Goal: Transaction & Acquisition: Purchase product/service

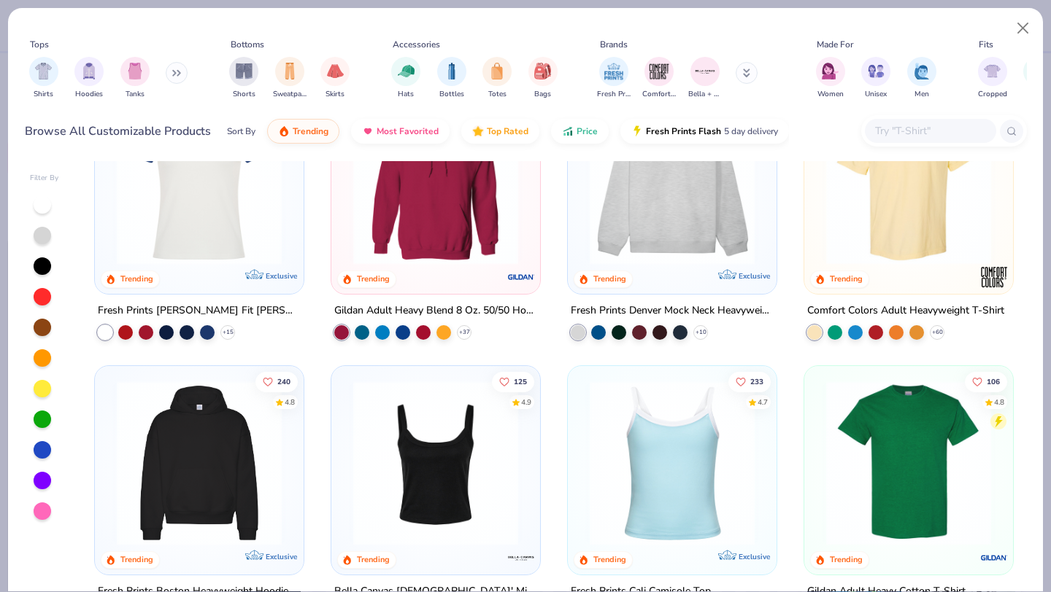
scroll to position [79, 0]
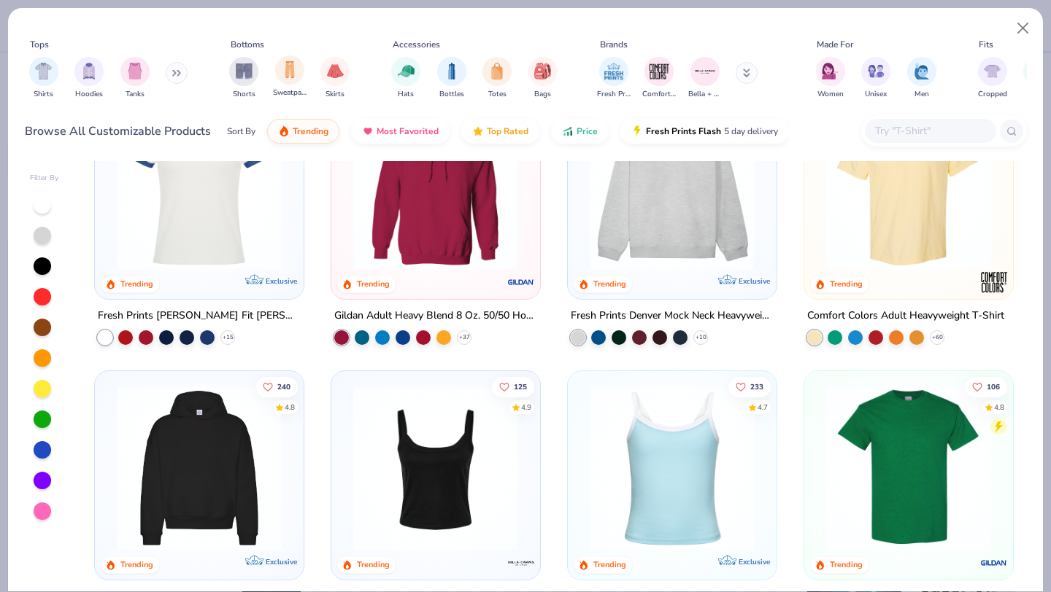
click at [305, 88] on span "Sweatpants" at bounding box center [290, 93] width 34 height 11
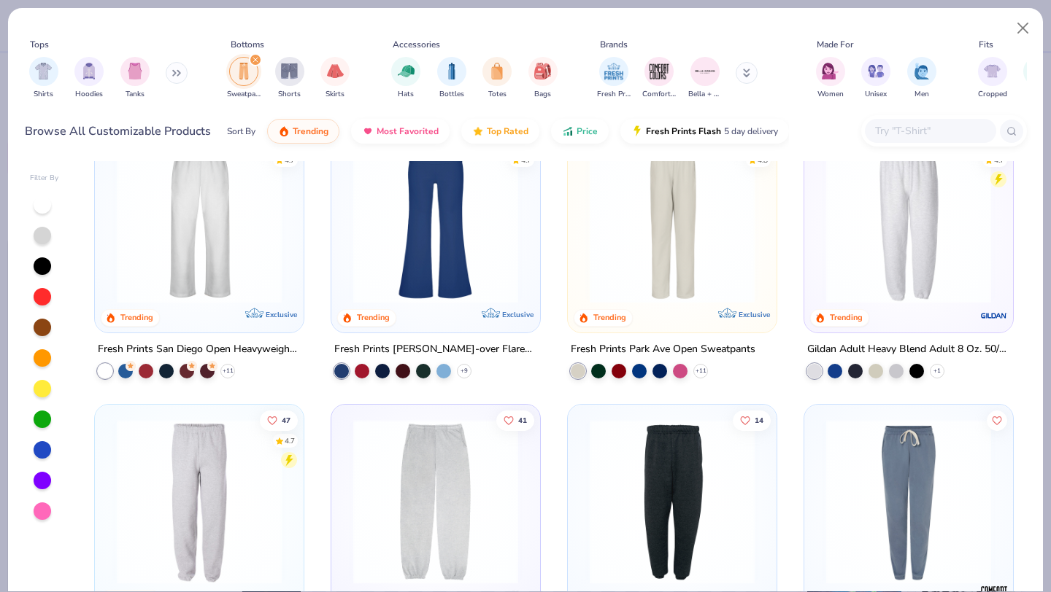
scroll to position [265, 0]
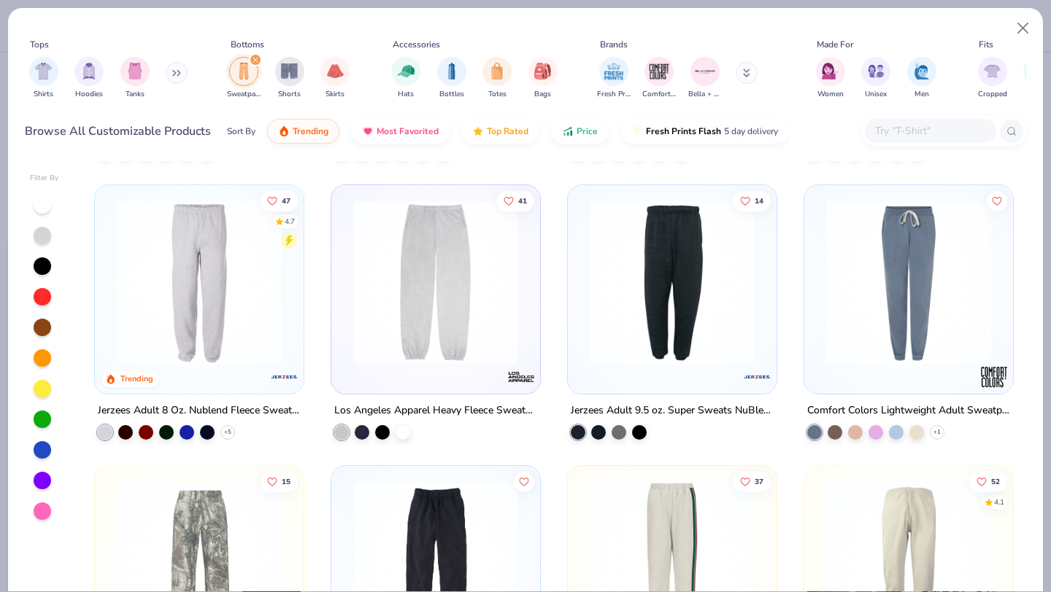
click at [498, 305] on img at bounding box center [435, 282] width 179 height 165
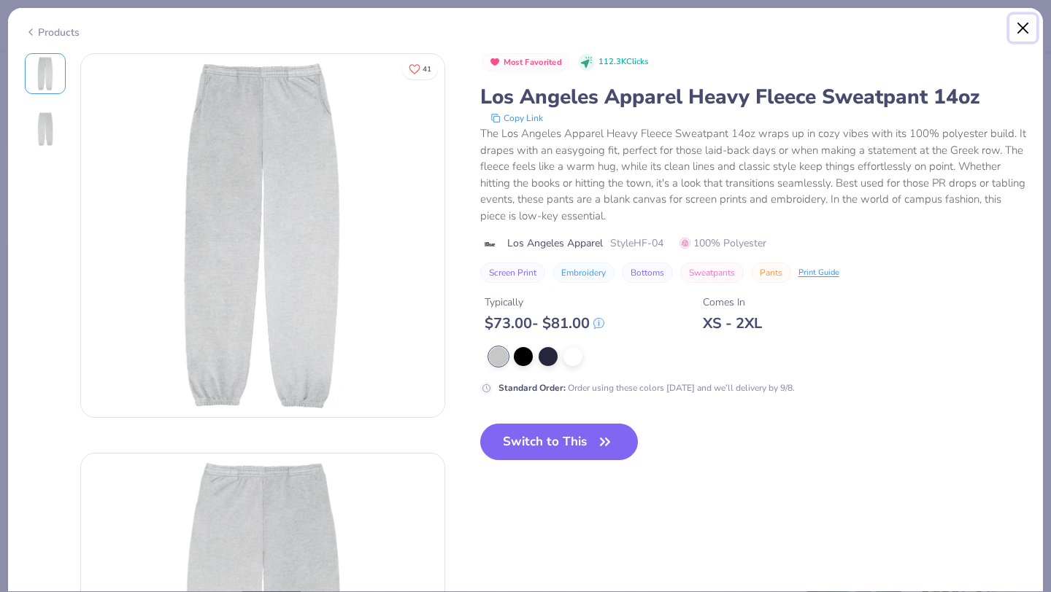
click at [1022, 26] on button "Close" at bounding box center [1023, 29] width 28 height 28
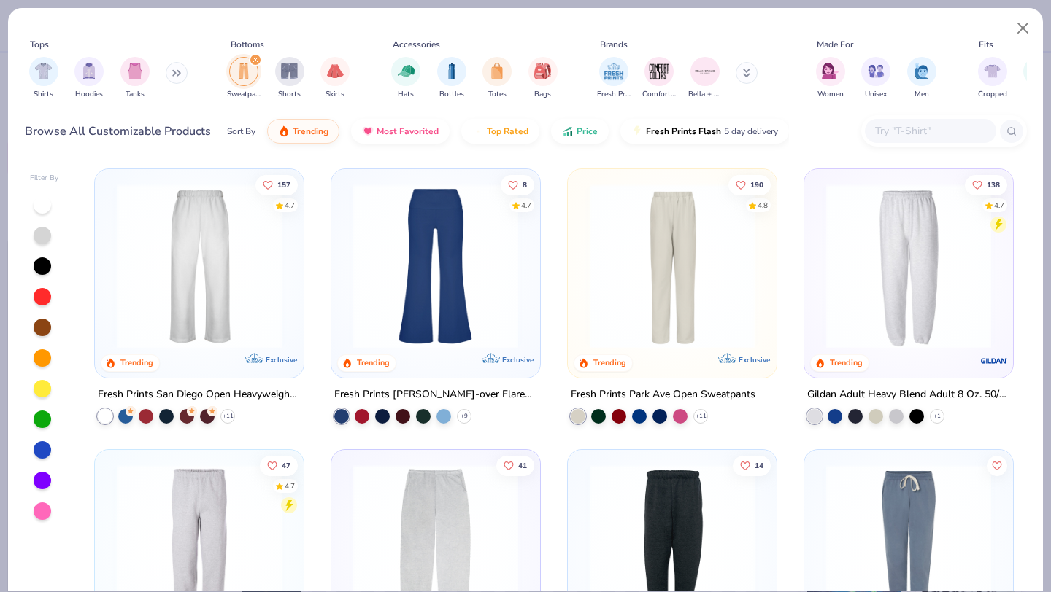
click at [227, 270] on img at bounding box center [198, 266] width 179 height 165
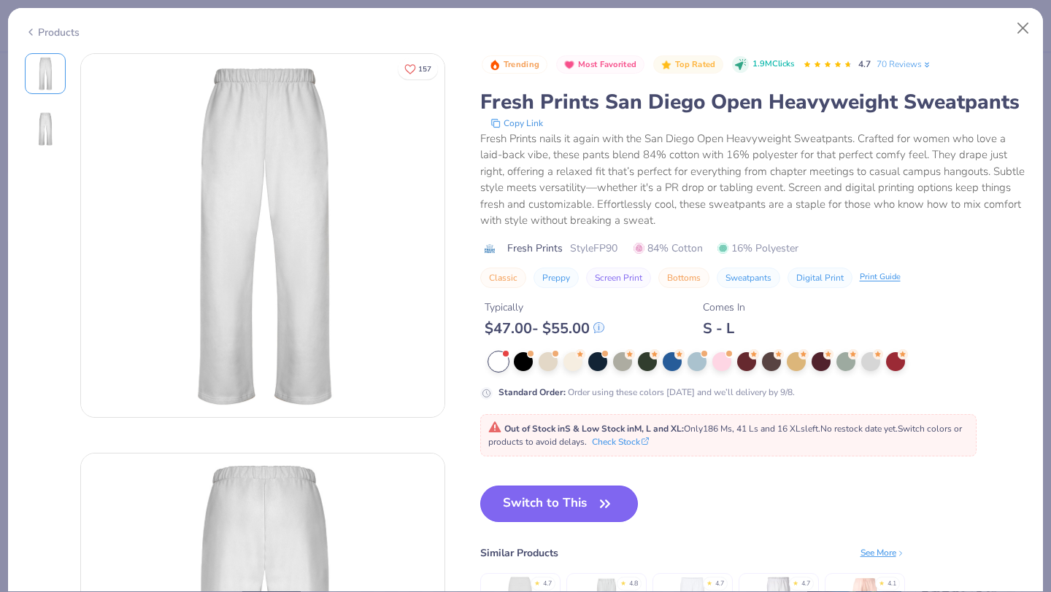
click at [596, 509] on icon "button" at bounding box center [605, 504] width 20 height 20
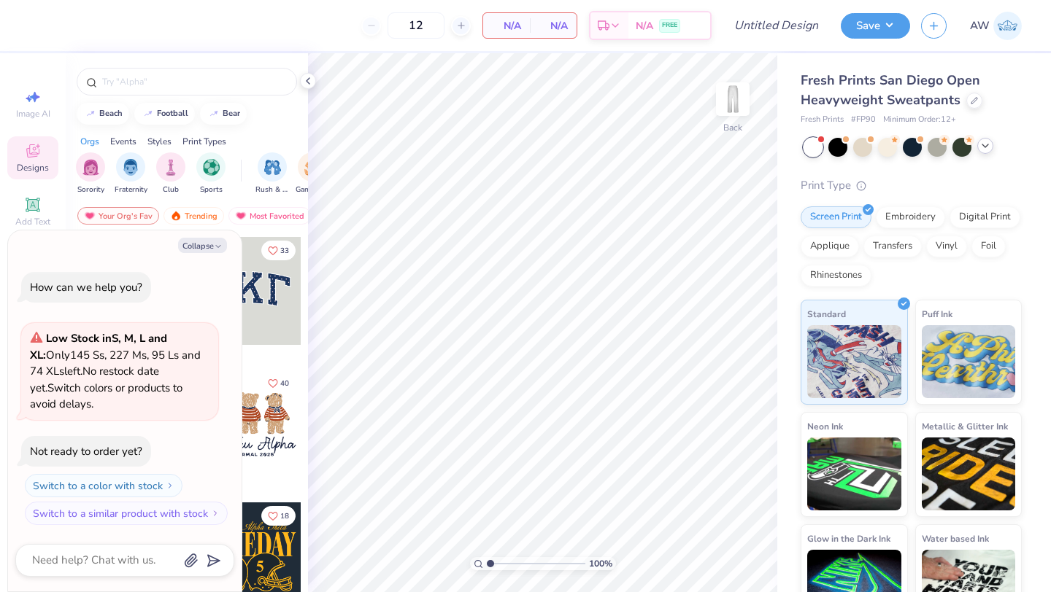
click at [986, 149] on icon at bounding box center [985, 146] width 12 height 12
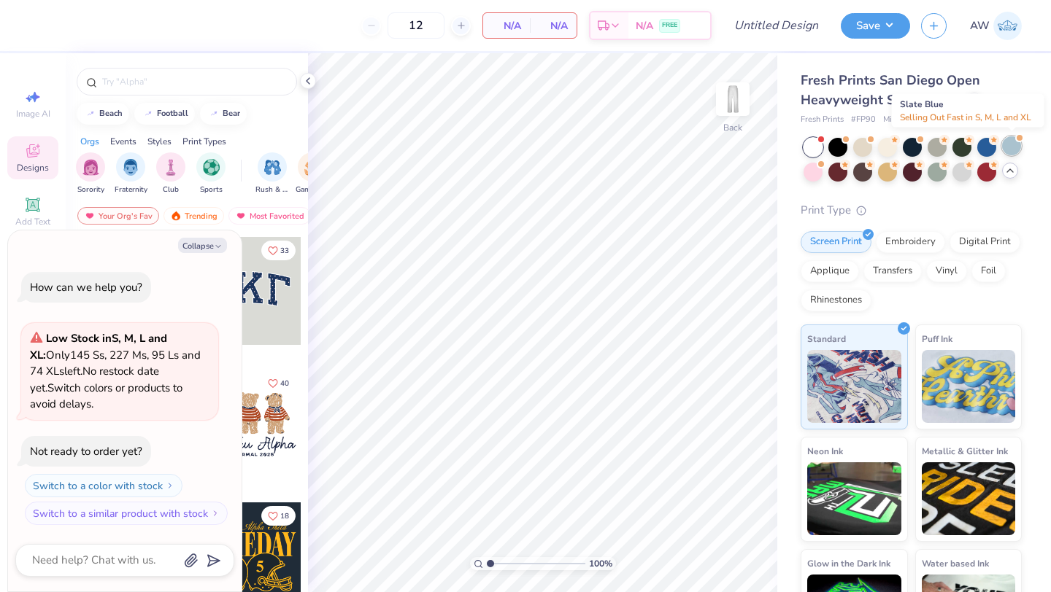
click at [1013, 147] on div at bounding box center [1011, 145] width 19 height 19
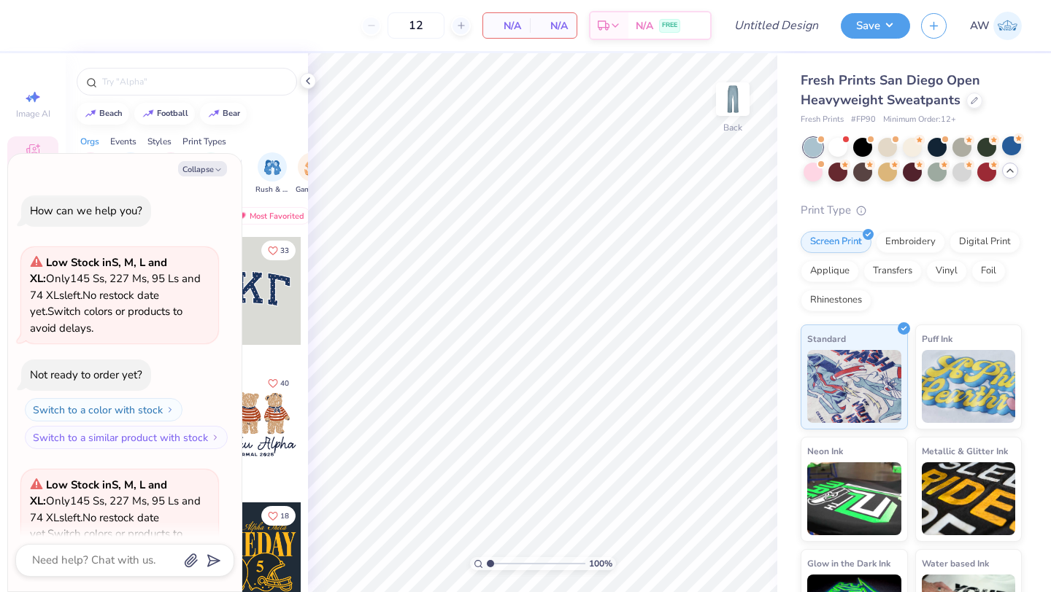
scroll to position [146, 0]
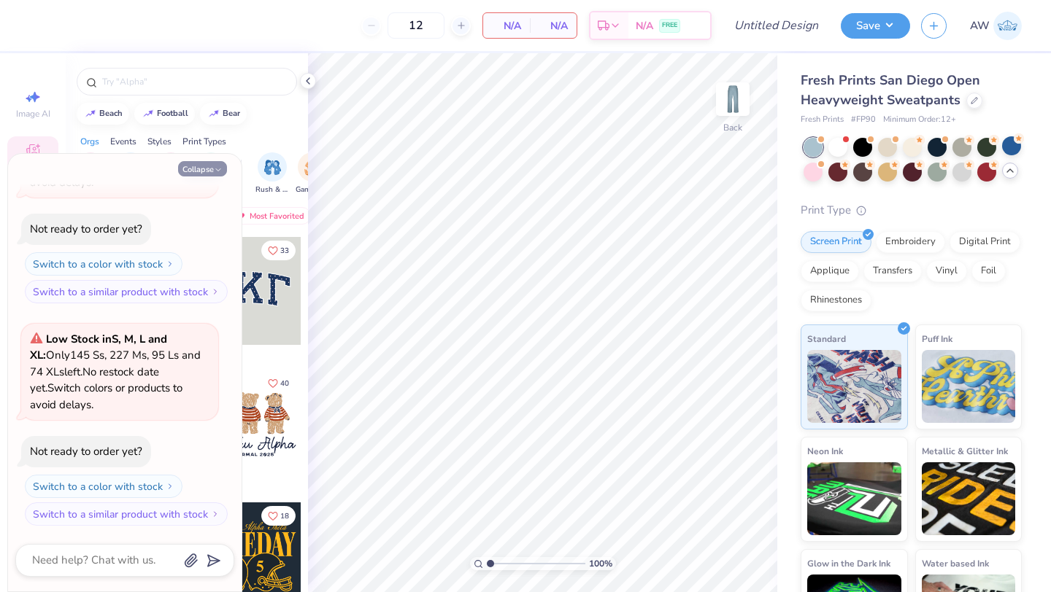
click at [207, 169] on button "Collapse" at bounding box center [202, 168] width 49 height 15
type textarea "x"
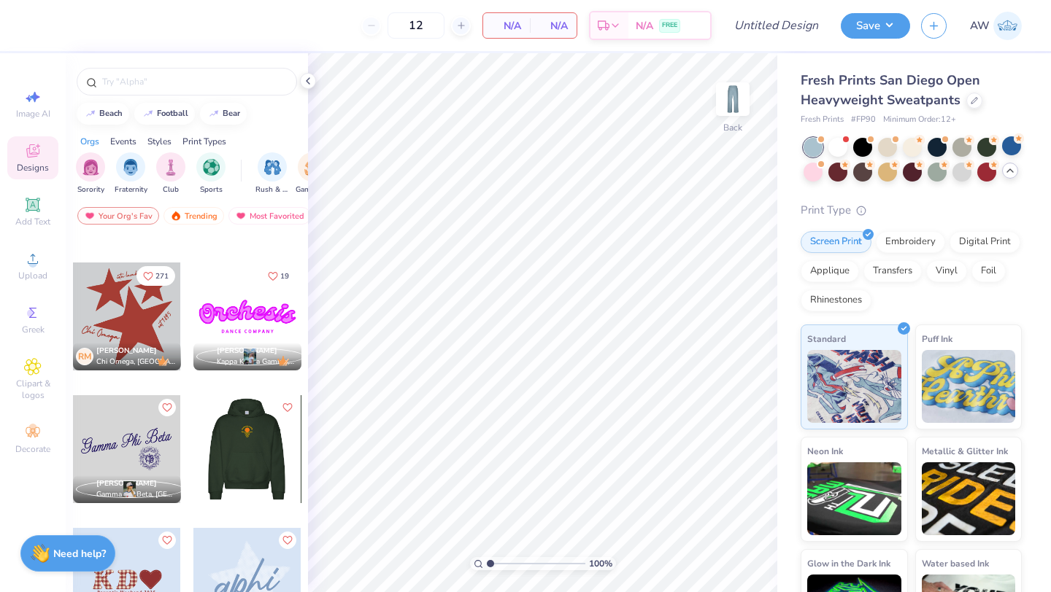
scroll to position [902, 0]
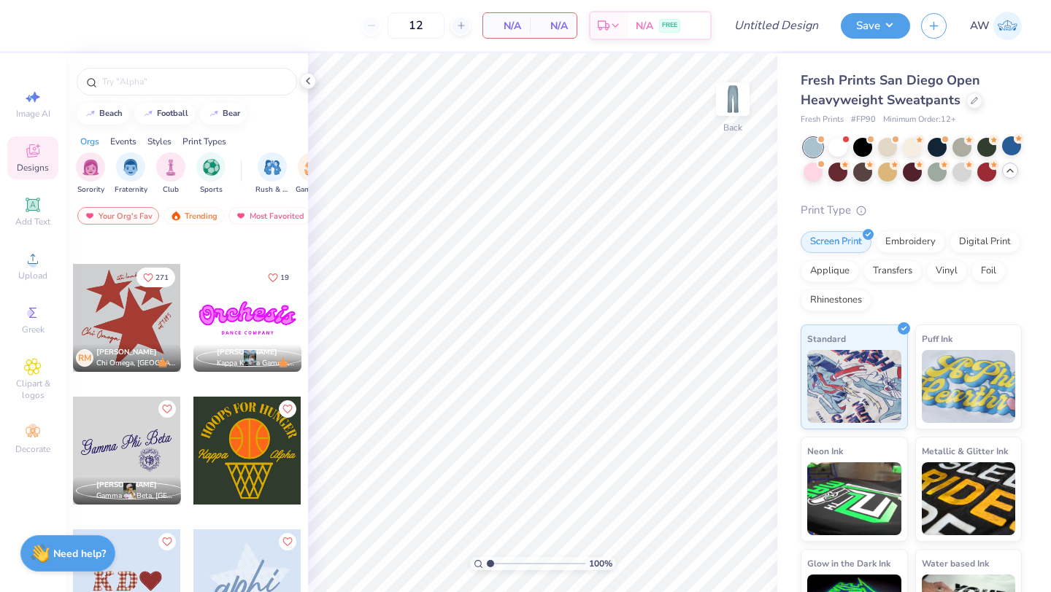
click at [147, 338] on div at bounding box center [127, 318] width 108 height 108
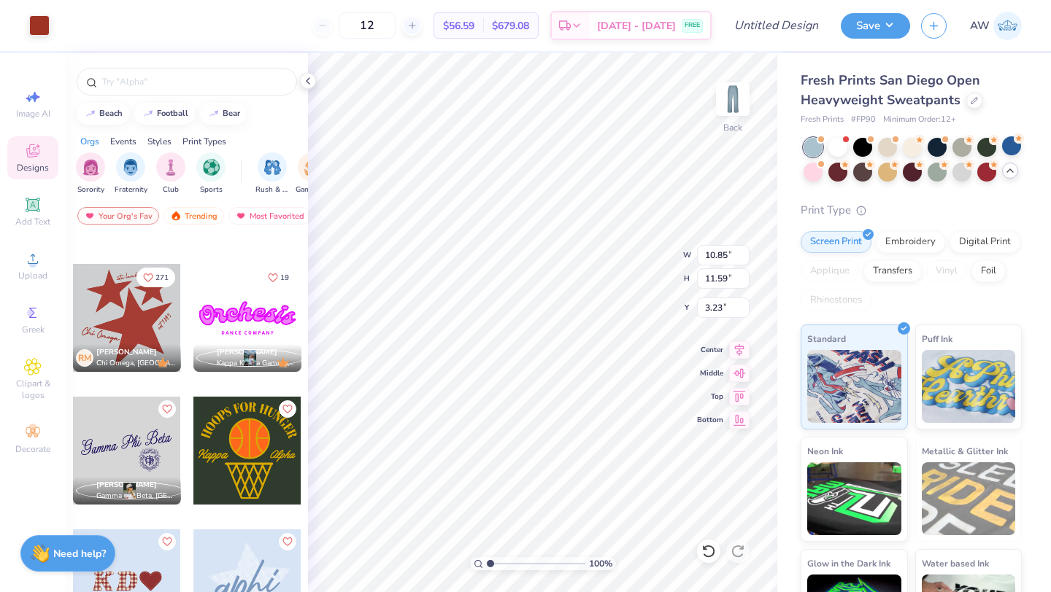
type input "3.25"
type input "9.88"
type input "10.56"
type input "8.57"
type input "9.16"
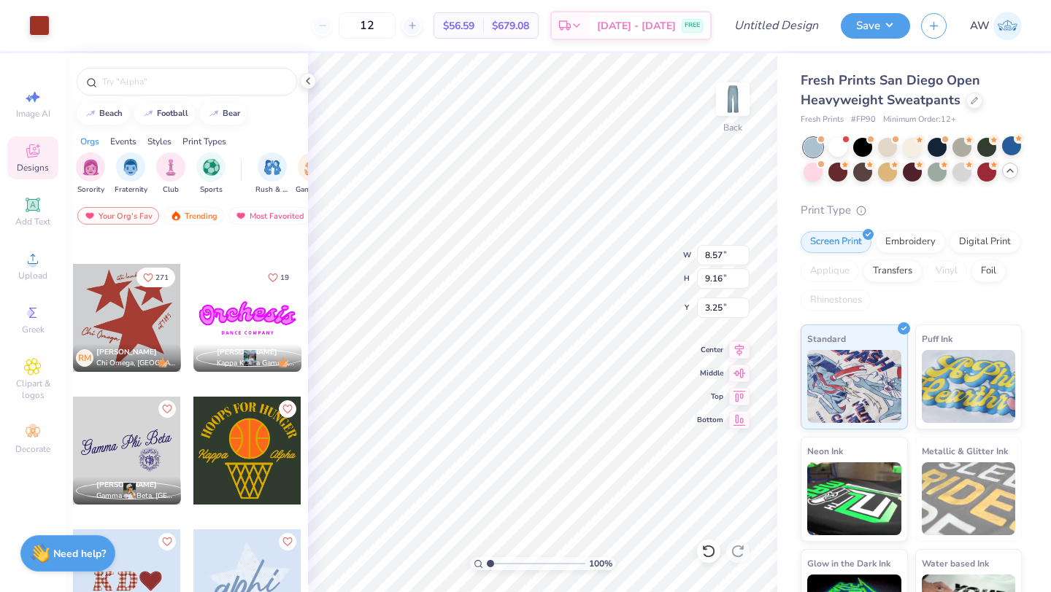
type input "6.77"
type input "7.24"
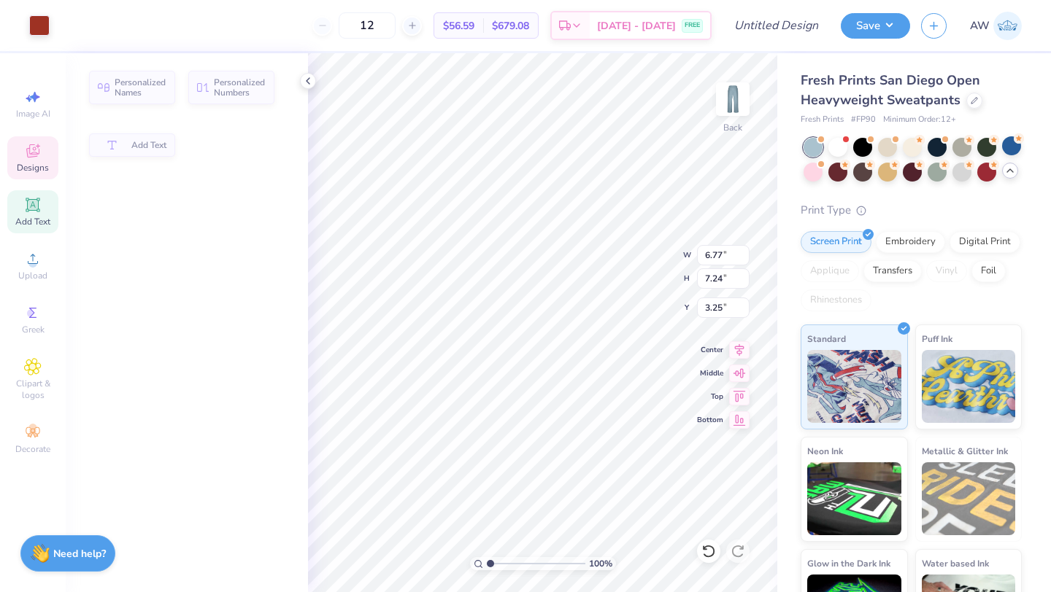
type input "2.85"
type input "1.23"
type input "7.58"
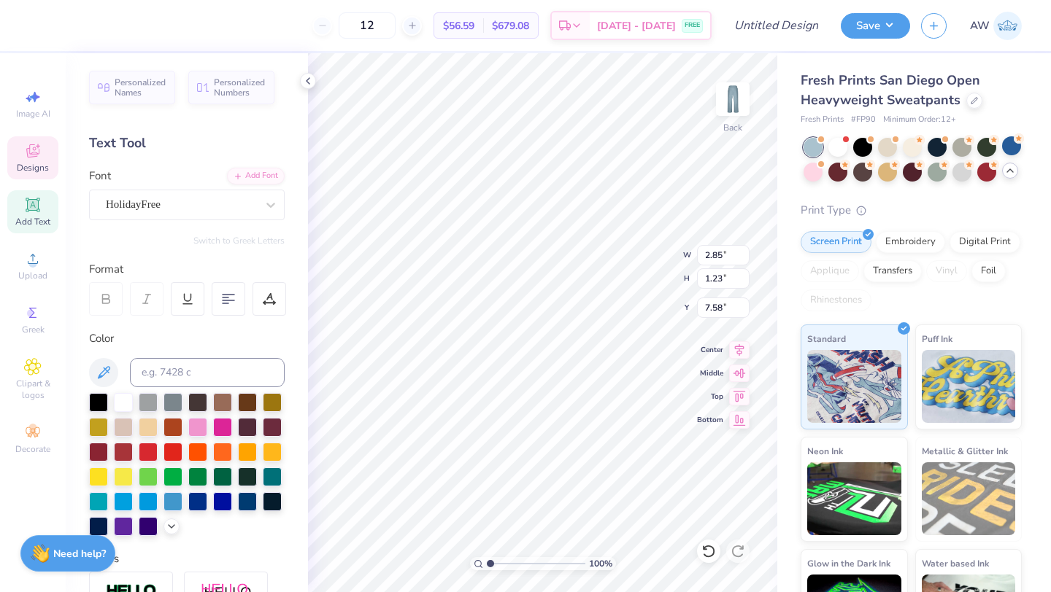
type input "5.90"
type input "5.88"
type input "4.81"
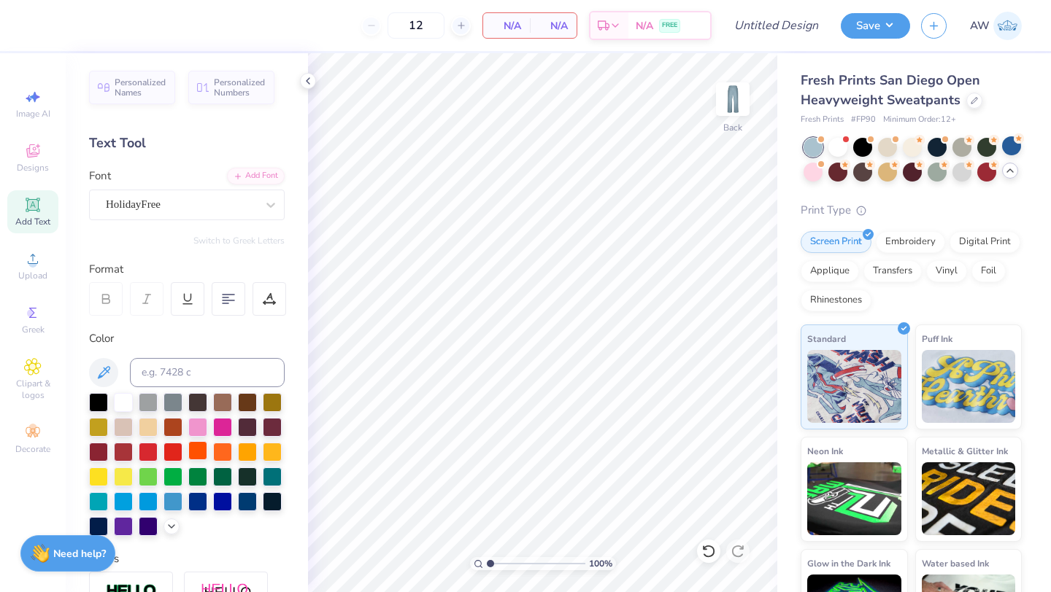
scroll to position [255, 0]
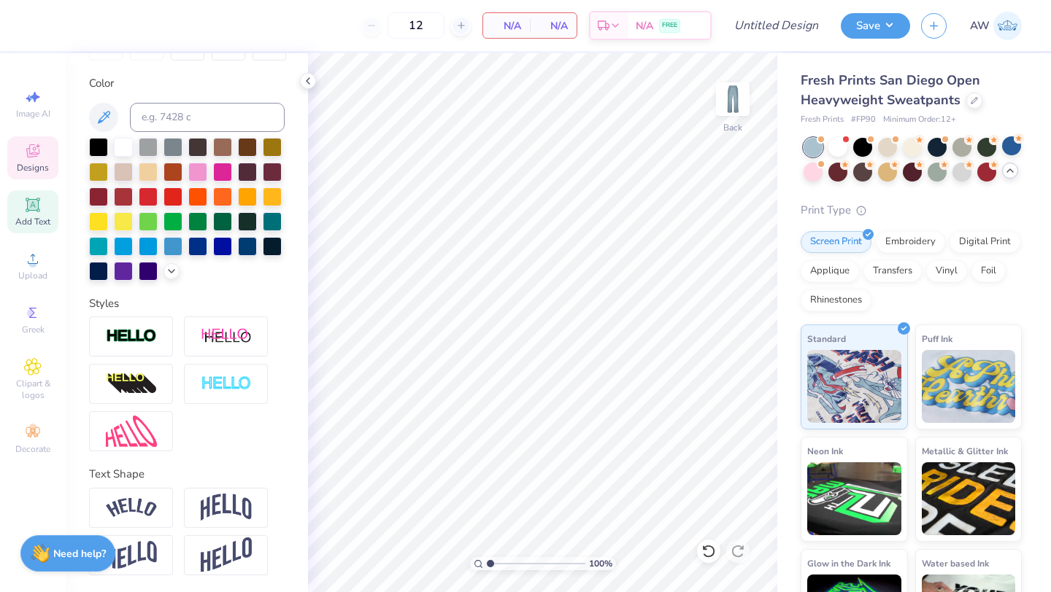
click at [41, 155] on icon at bounding box center [33, 151] width 18 height 18
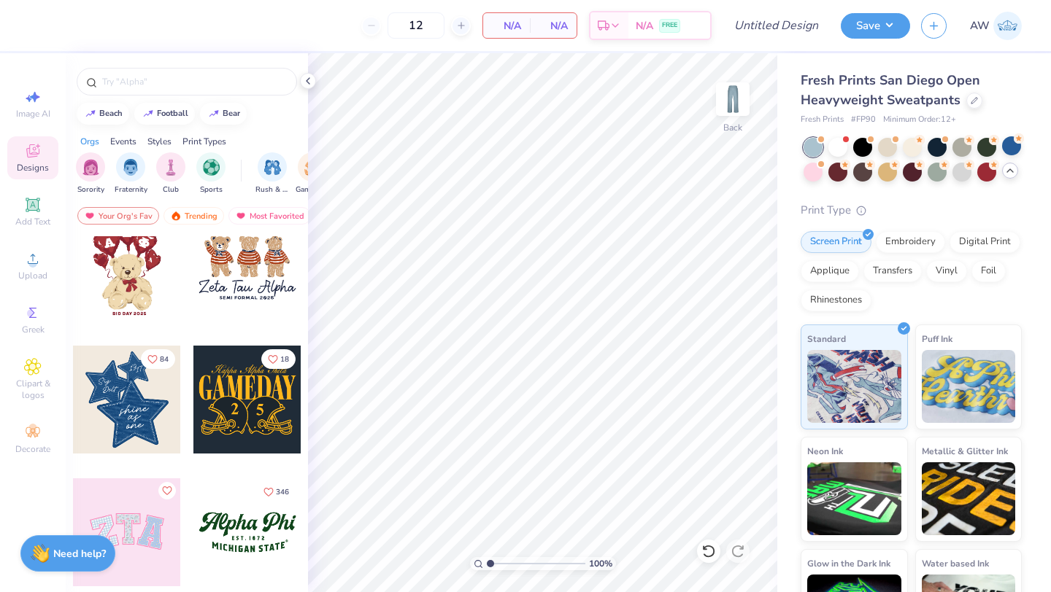
scroll to position [161, 0]
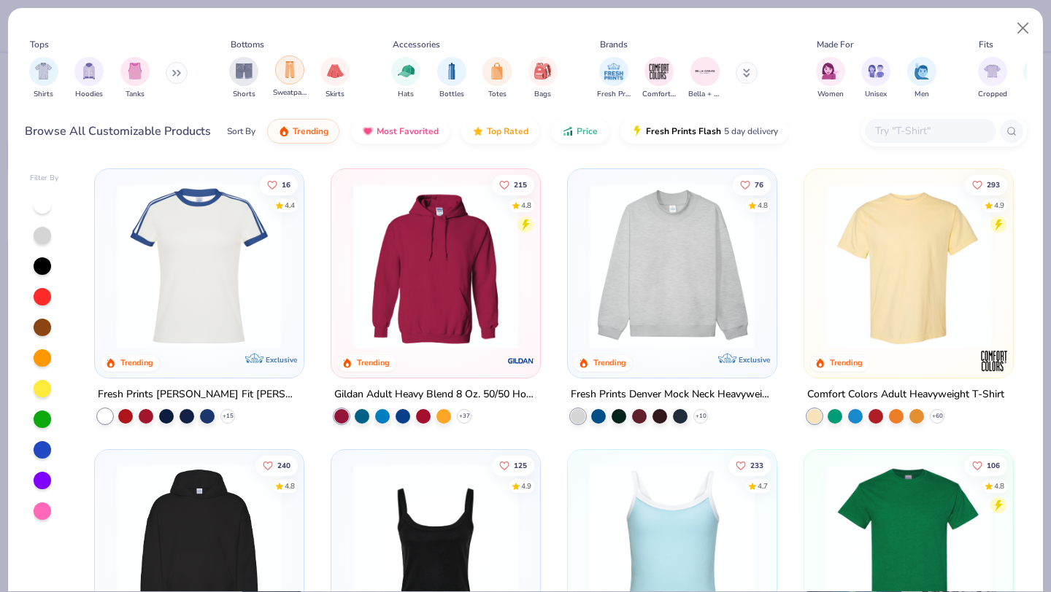
click at [287, 69] on img "filter for Sweatpants" at bounding box center [290, 69] width 16 height 17
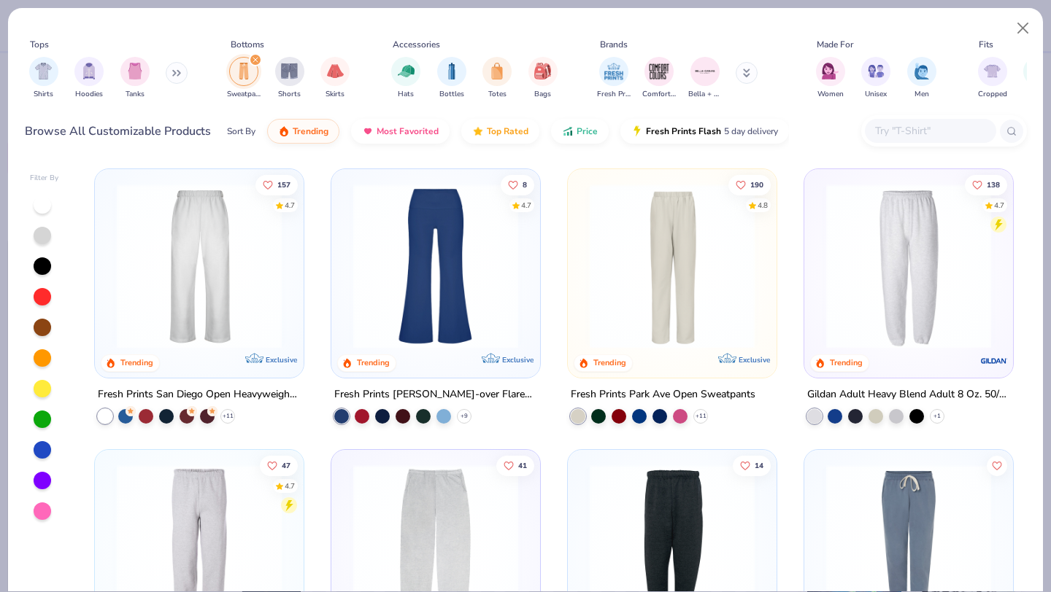
click at [265, 282] on img at bounding box center [198, 266] width 179 height 165
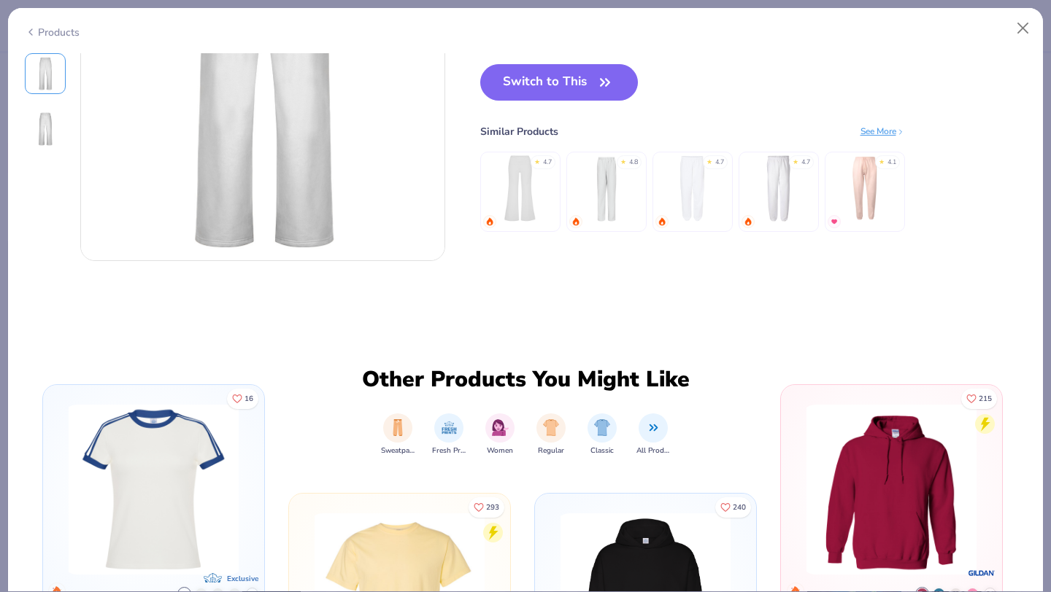
scroll to position [64, 0]
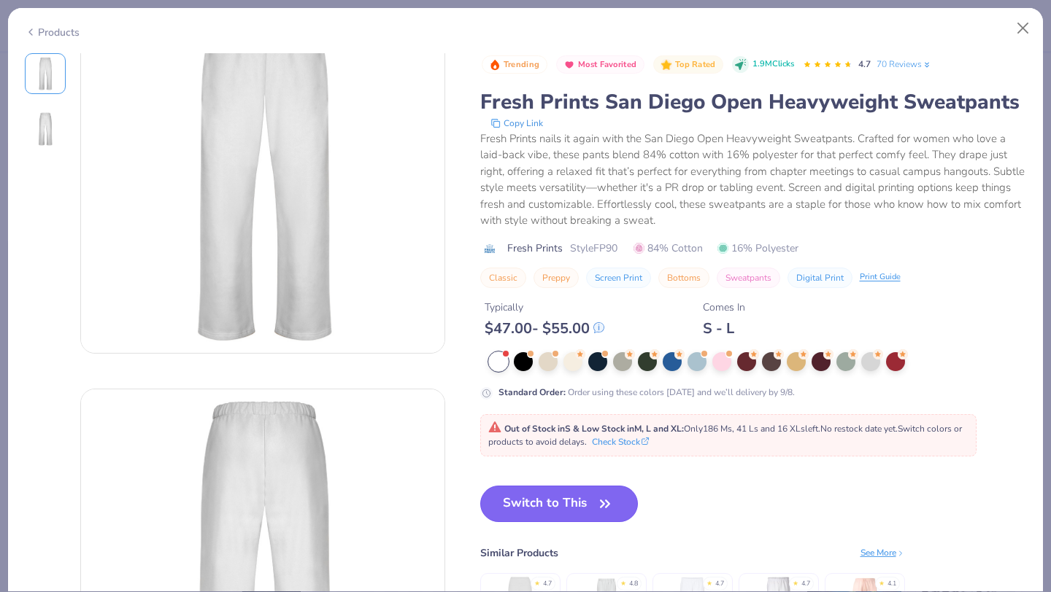
click at [578, 505] on button "Switch to This" at bounding box center [559, 504] width 158 height 36
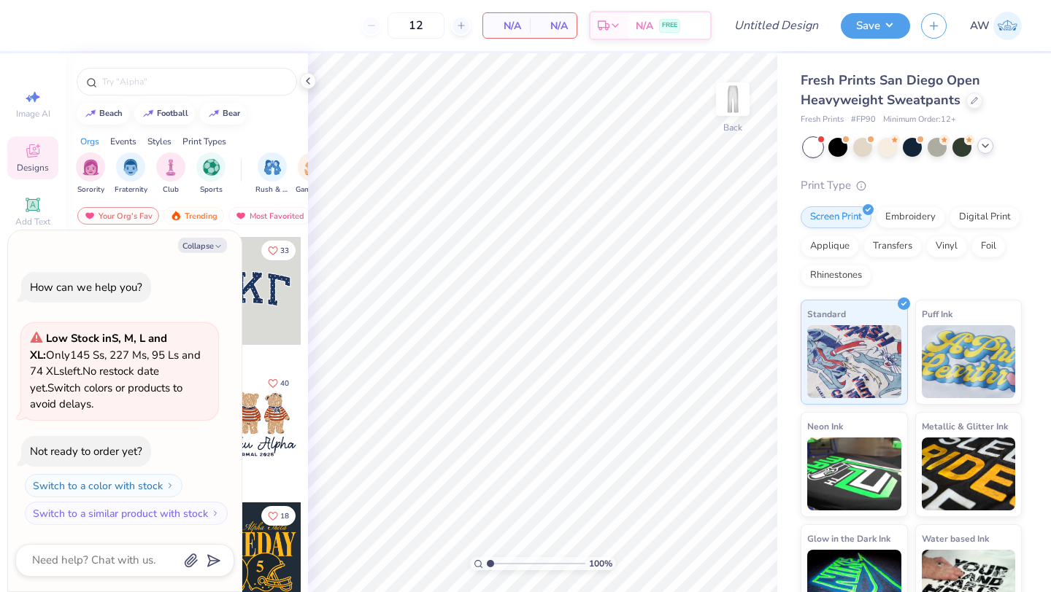
click at [987, 143] on icon at bounding box center [985, 146] width 12 height 12
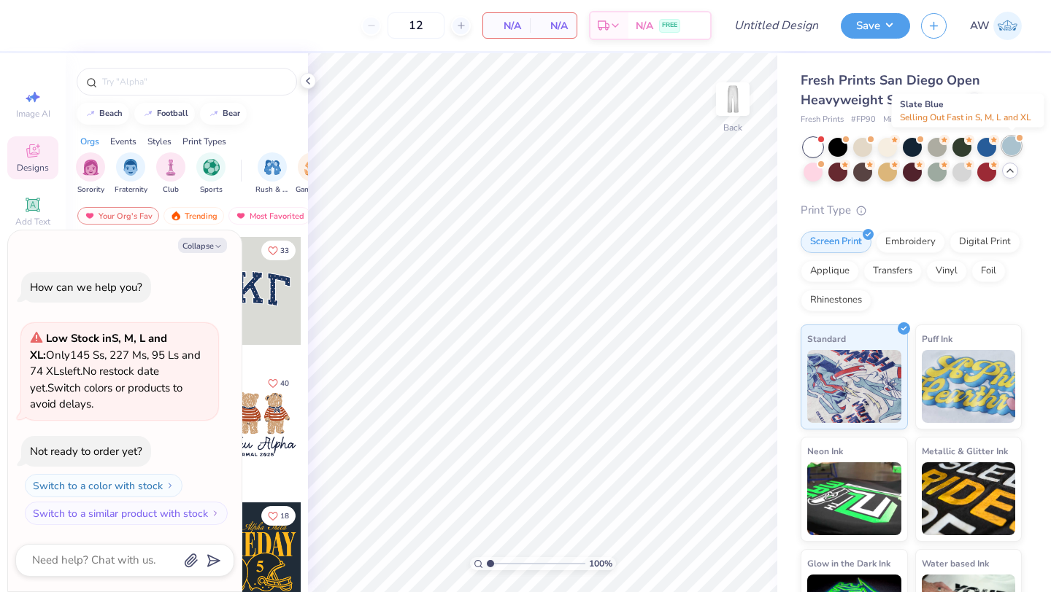
click at [1010, 146] on div at bounding box center [1011, 145] width 19 height 19
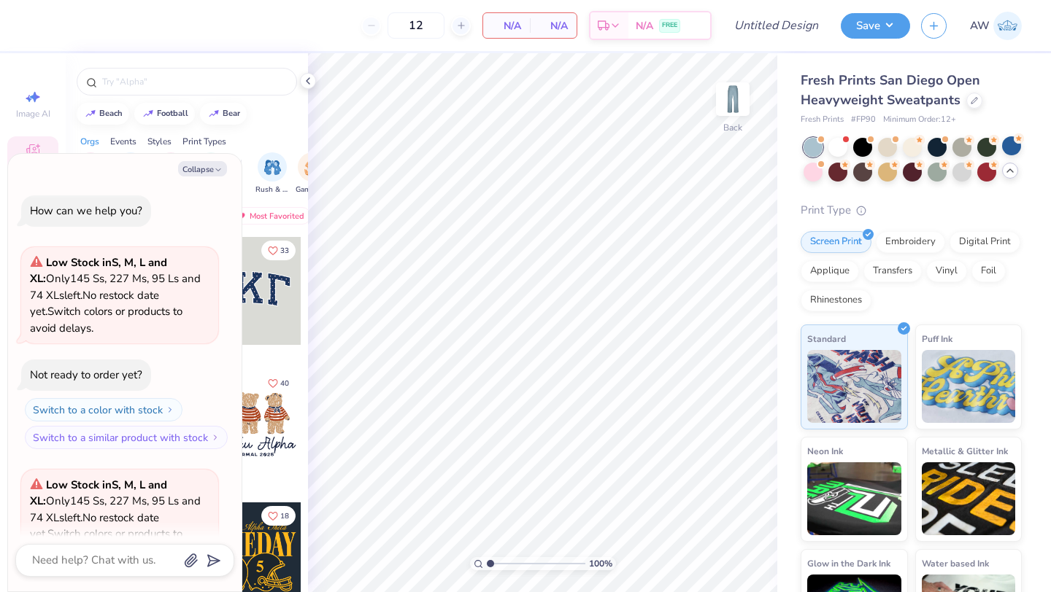
scroll to position [146, 0]
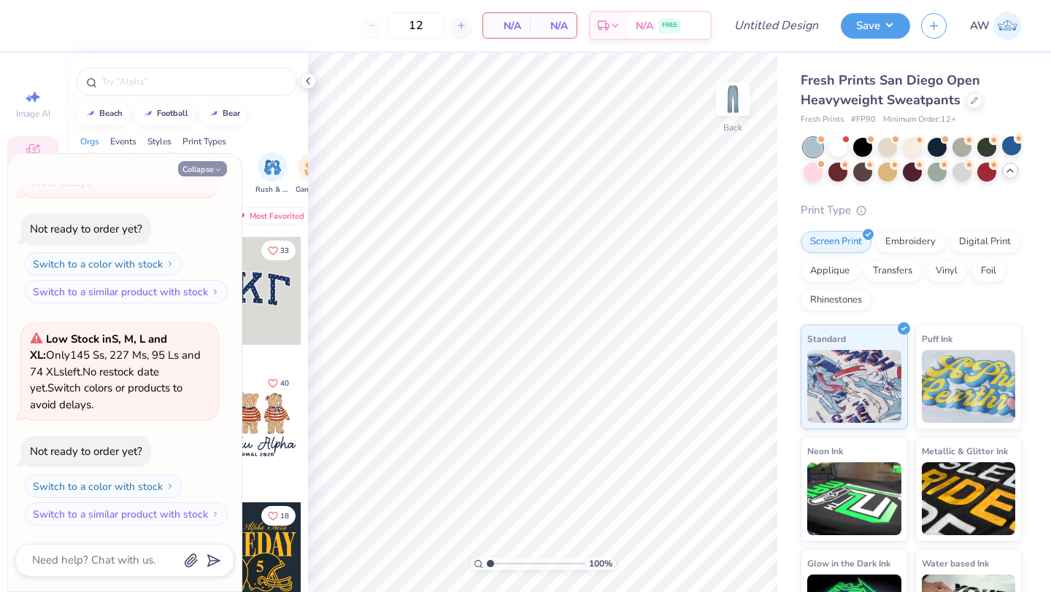
click at [212, 163] on button "Collapse" at bounding box center [202, 168] width 49 height 15
type textarea "x"
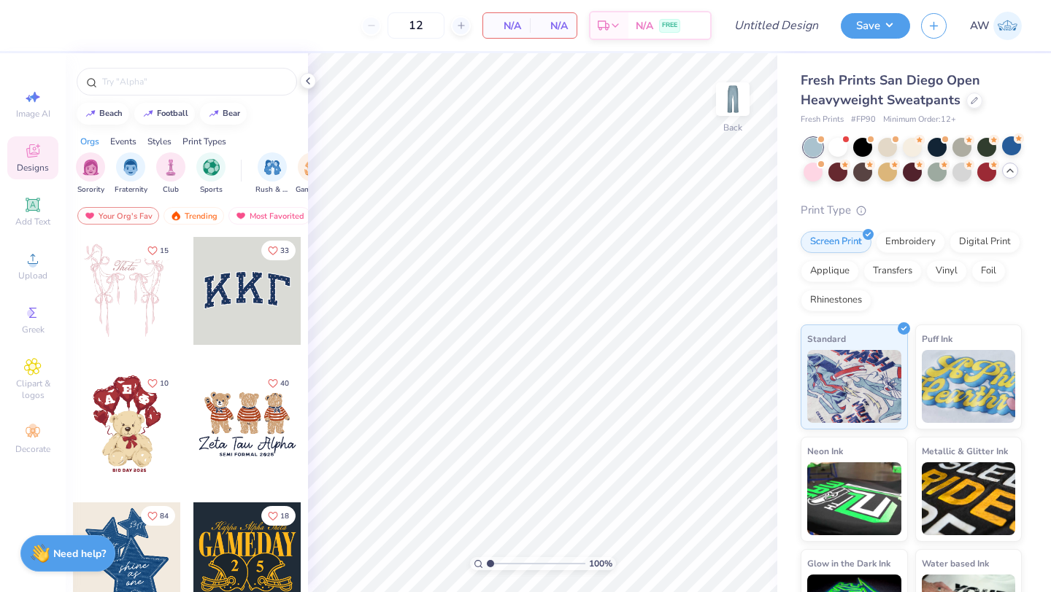
click at [241, 325] on div at bounding box center [247, 291] width 108 height 108
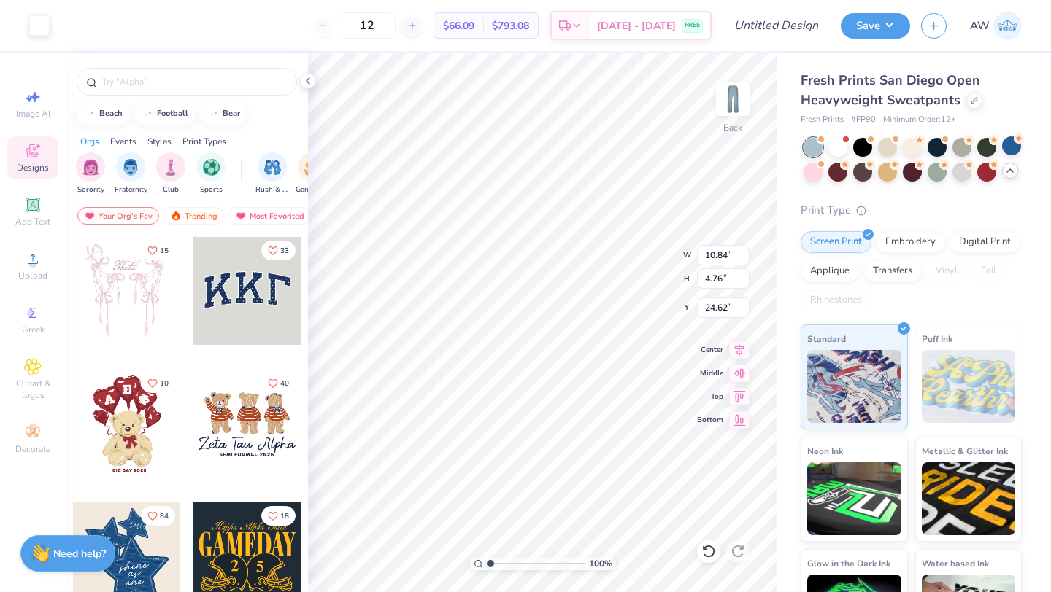
type input "10.66"
type input "4.55"
type input "24.73"
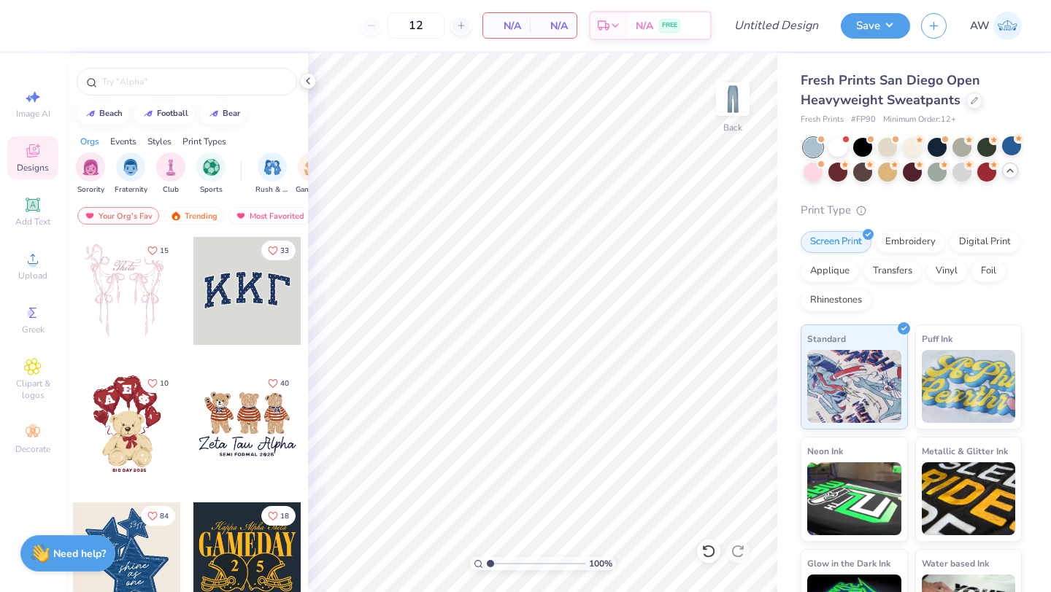
click at [227, 308] on div at bounding box center [247, 291] width 108 height 108
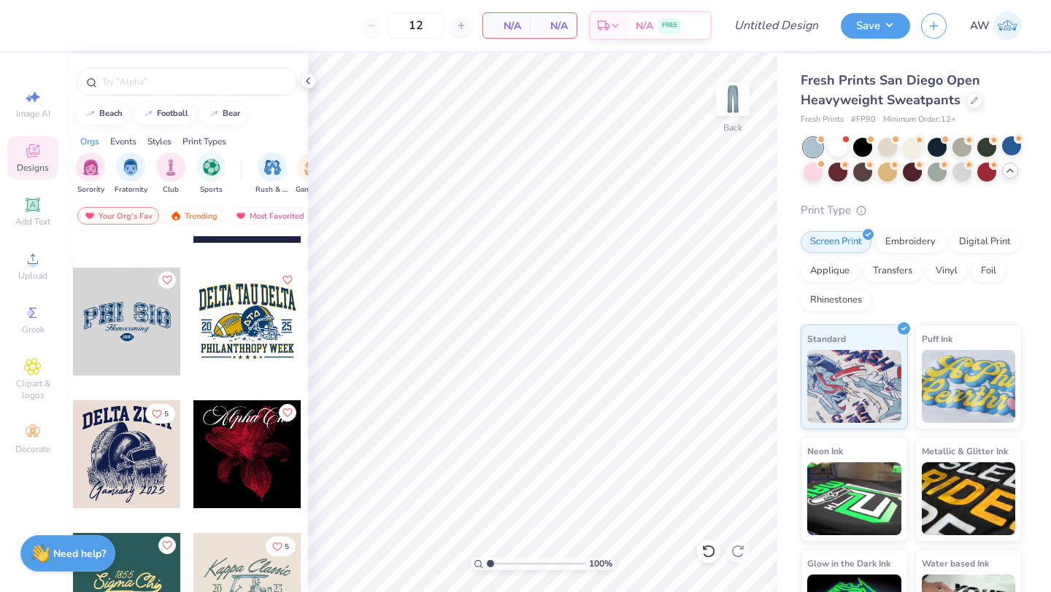
scroll to position [1150, 0]
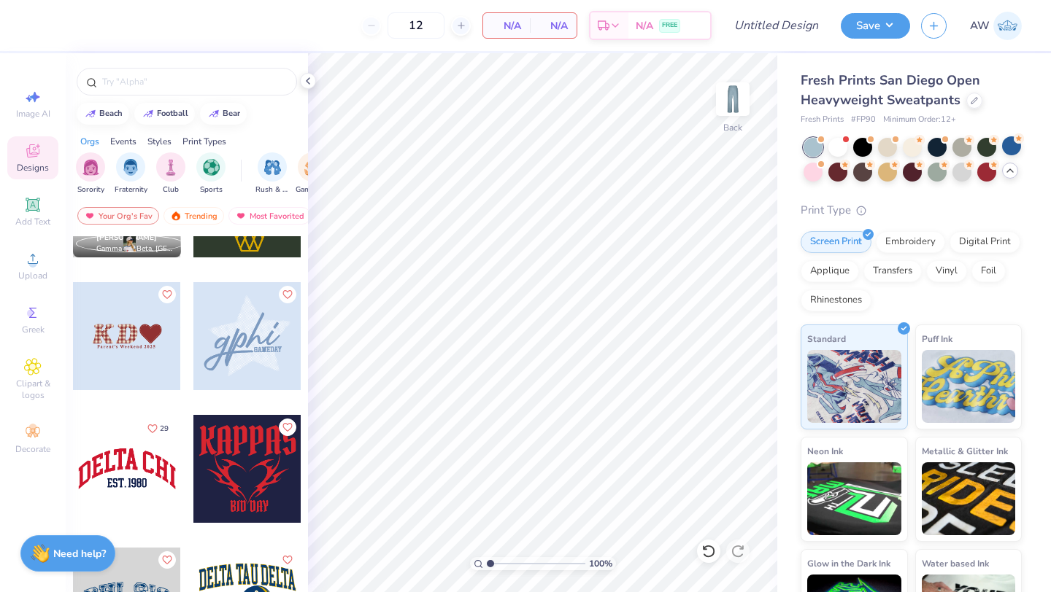
click at [230, 368] on div at bounding box center [247, 336] width 108 height 108
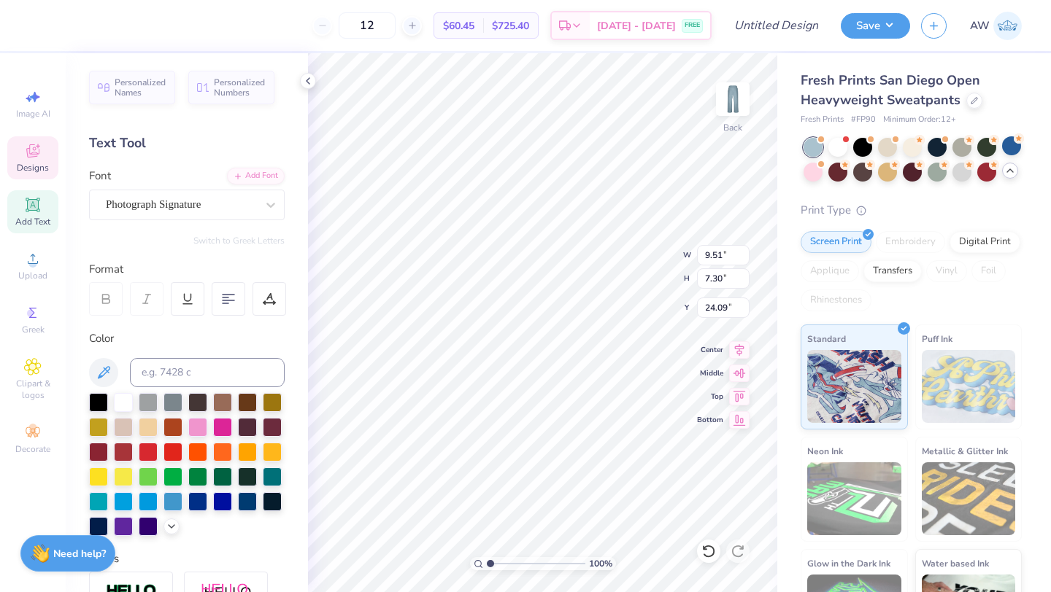
type textarea "g"
type textarea "Aces"
type input "3.44"
type input "0.74"
type input "28.35"
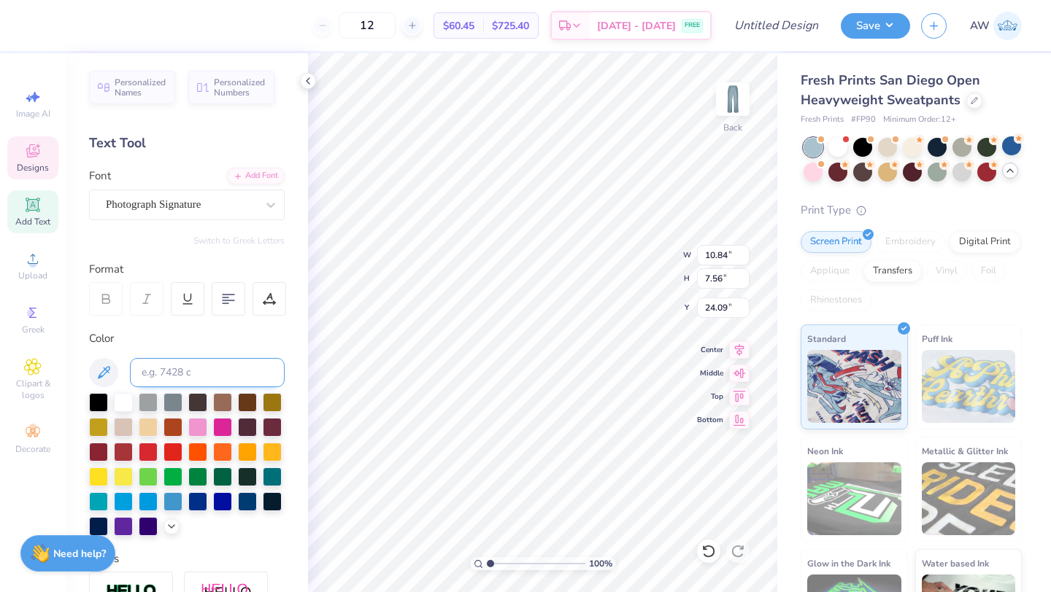
click at [298, 373] on div "12 $60.45 Per Item $725.40 Total Est. Delivery Sep 5 - 8 FREE Design Title Save…" at bounding box center [525, 296] width 1051 height 592
click at [120, 403] on div at bounding box center [123, 401] width 19 height 19
type input "34.54"
type input "10.32"
type input "10.11"
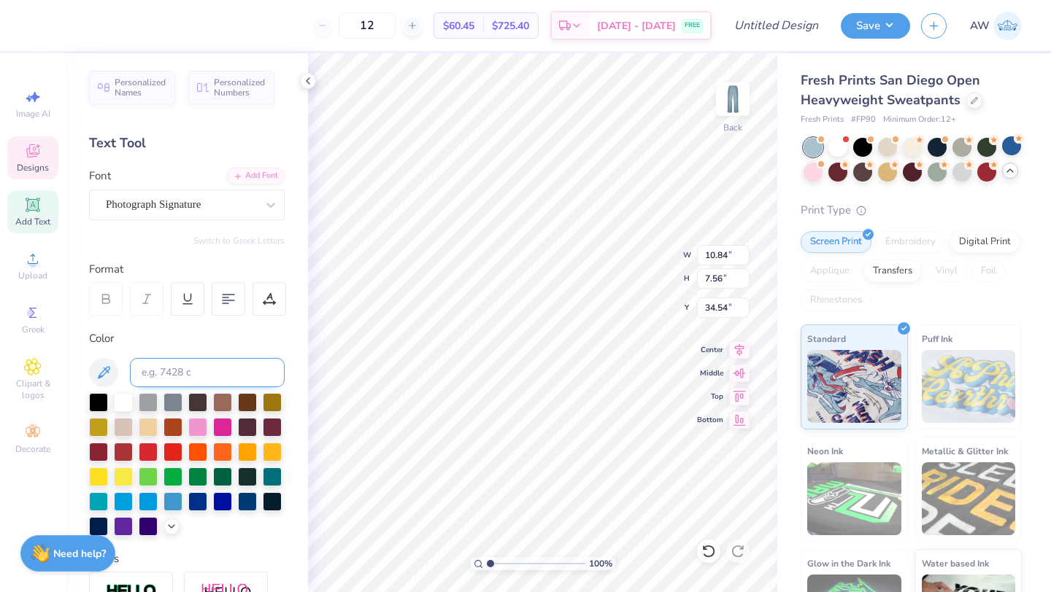
type input "21.94"
type input "5.54"
type input "5.43"
type input "3.01"
type input "7.29"
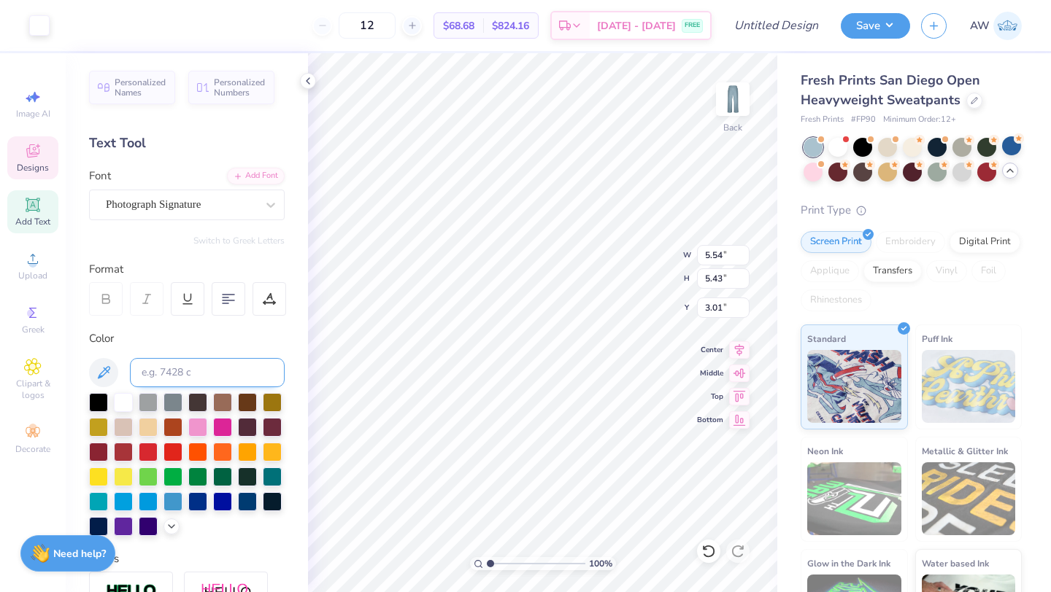
type input "7.14"
type input "10.84"
type input "7.56"
type input "34.54"
type input "7.42"
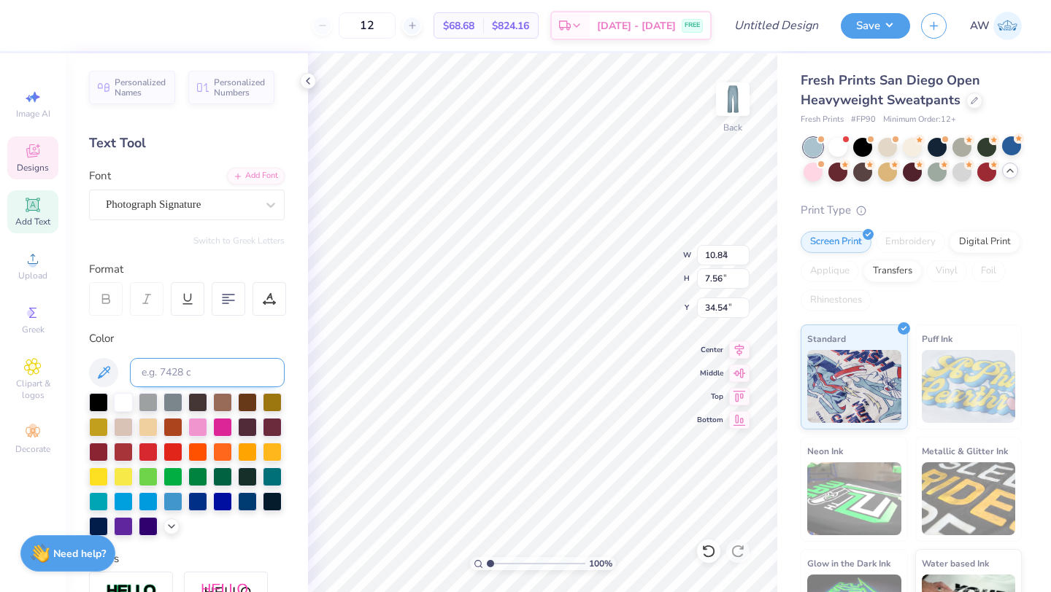
type input "5.17"
type input "4.97"
type input "6.36"
type input "4.44"
type input "5.04"
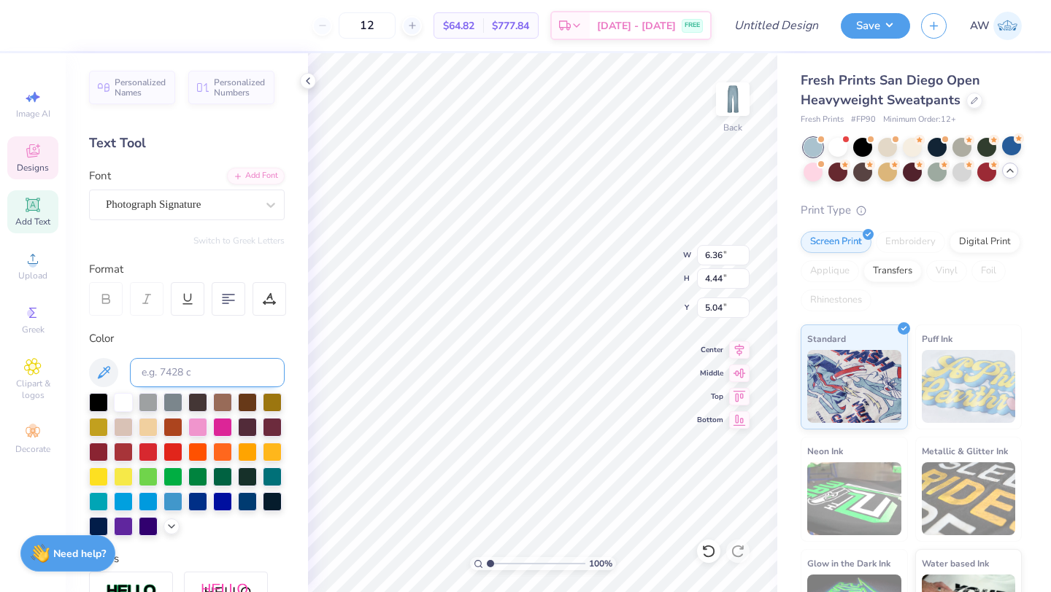
type input "6.26"
type input "4.89"
type input "4.61"
type input "3.44"
type input "0.74"
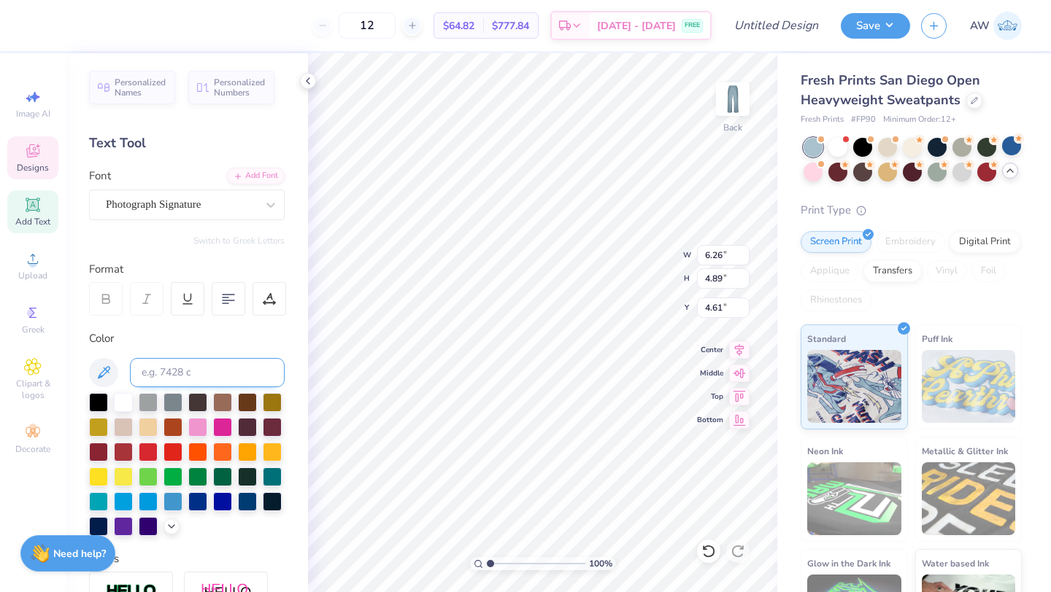
type input "28.35"
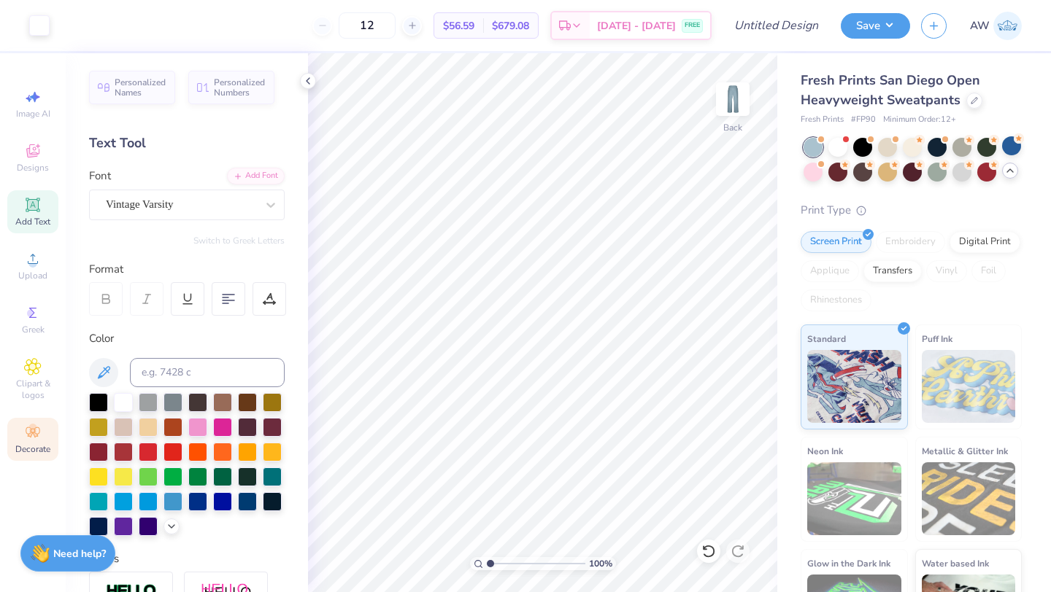
click at [36, 440] on icon at bounding box center [33, 433] width 18 height 18
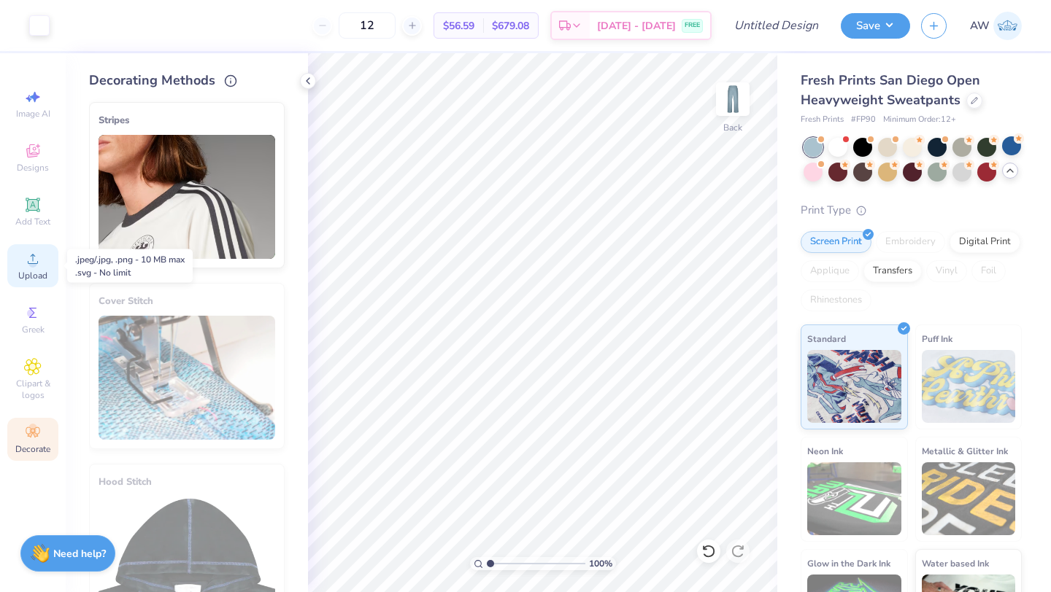
click at [38, 275] on span "Upload" at bounding box center [32, 276] width 29 height 12
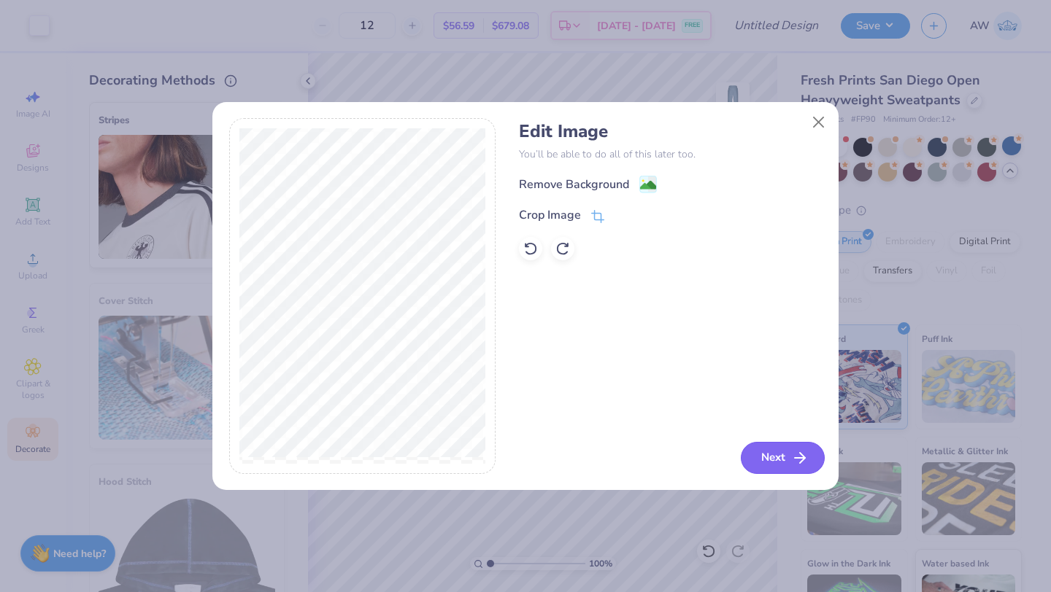
click at [764, 456] on button "Next" at bounding box center [783, 458] width 84 height 32
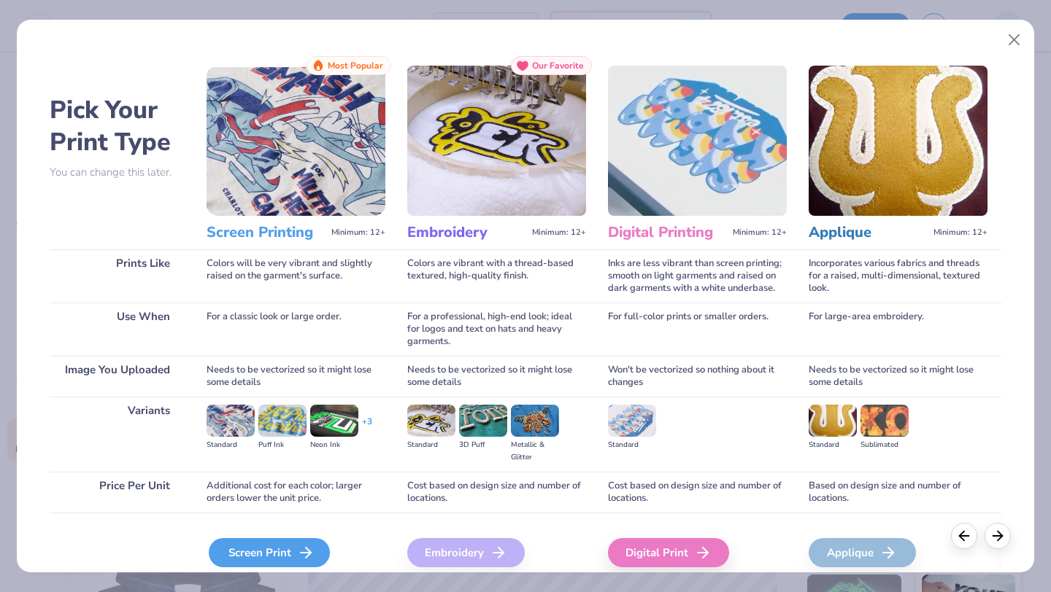
click at [274, 553] on div "Screen Print" at bounding box center [269, 552] width 121 height 29
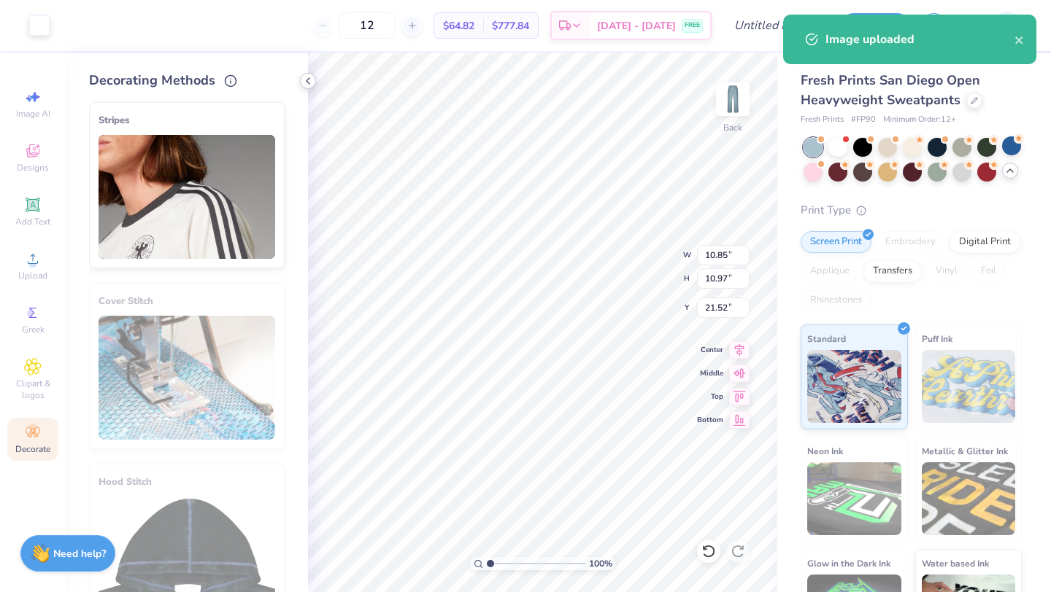
click at [312, 85] on icon at bounding box center [308, 81] width 12 height 12
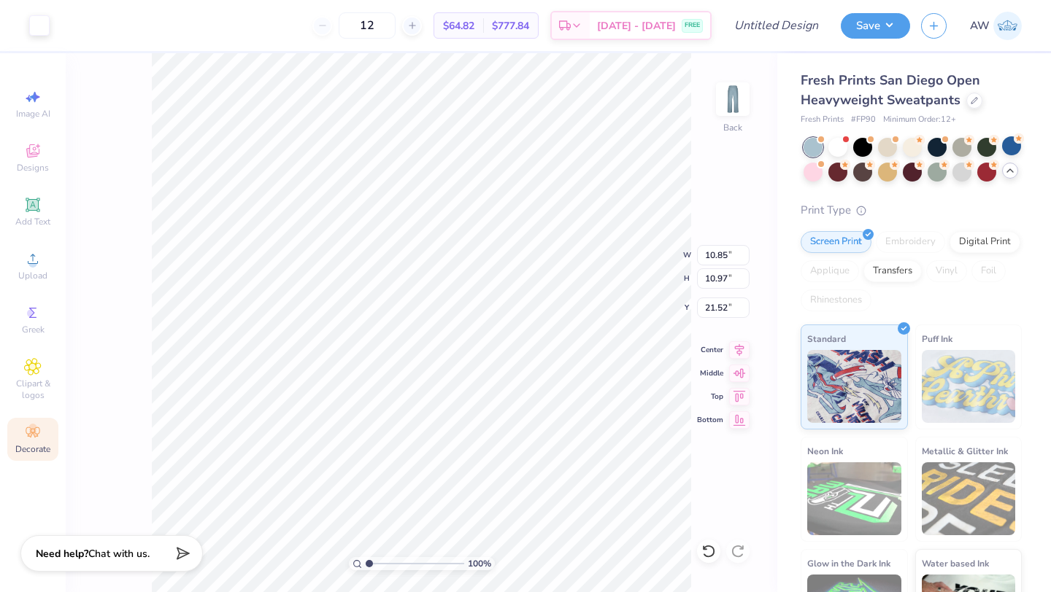
type input "3.78"
type input "3.82"
type input "9.50"
type input "7.29"
type input "7.14"
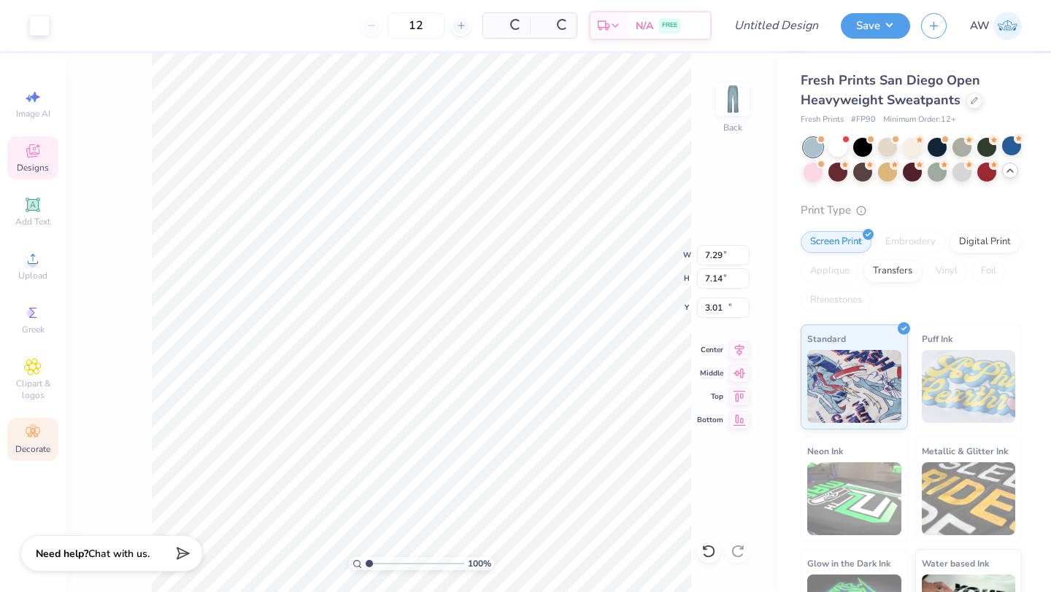
type input "25.98"
type input "3.78"
type input "3.82"
type input "2.69"
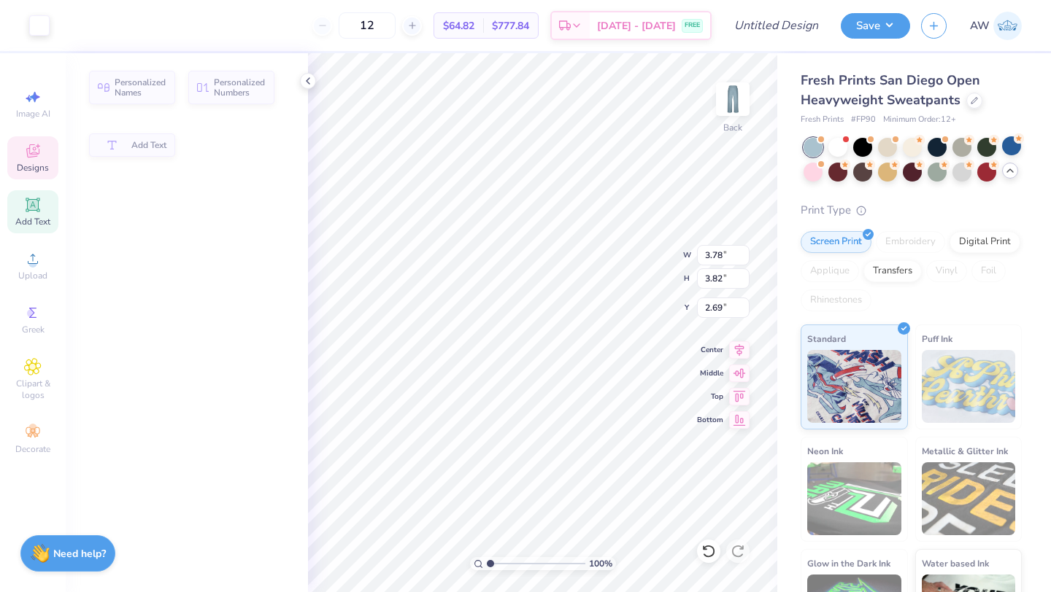
type input "6.26"
type input "4.89"
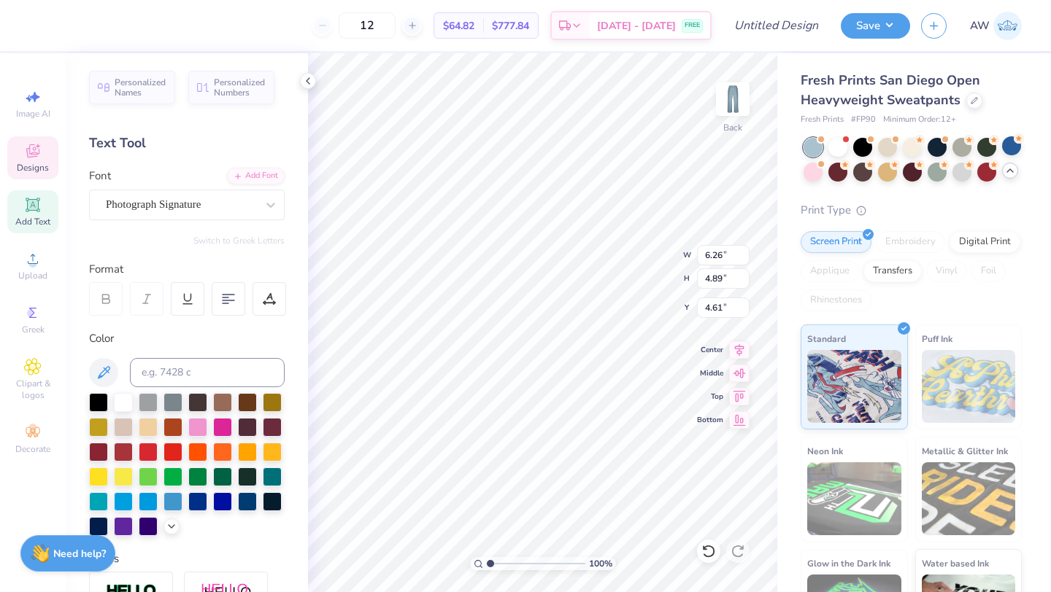
type input "4.07"
click at [245, 500] on div at bounding box center [247, 500] width 19 height 19
click at [225, 503] on div at bounding box center [222, 500] width 19 height 19
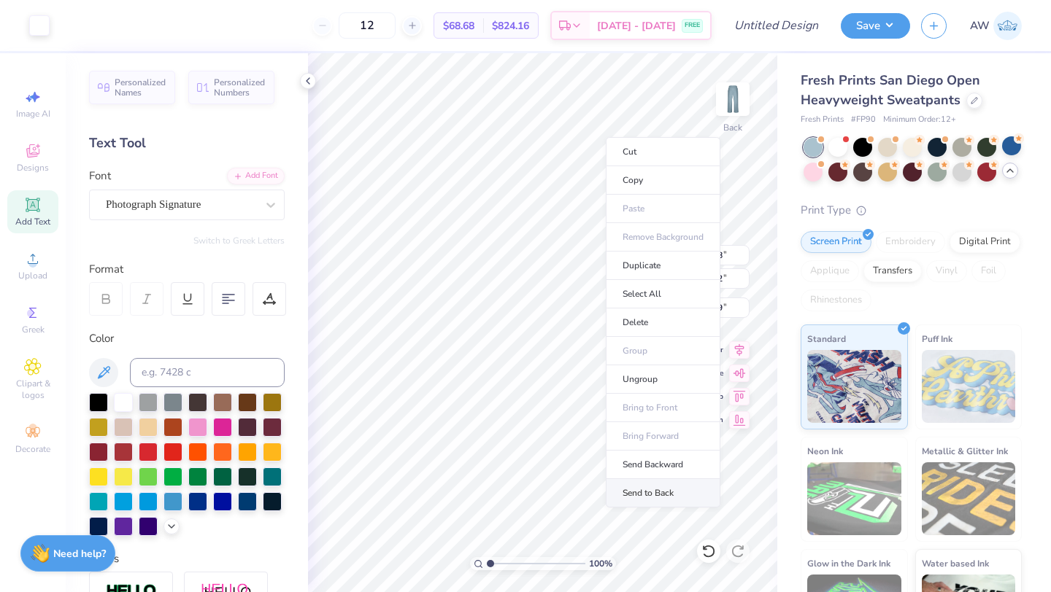
click at [657, 495] on li "Send to Back" at bounding box center [663, 493] width 115 height 28
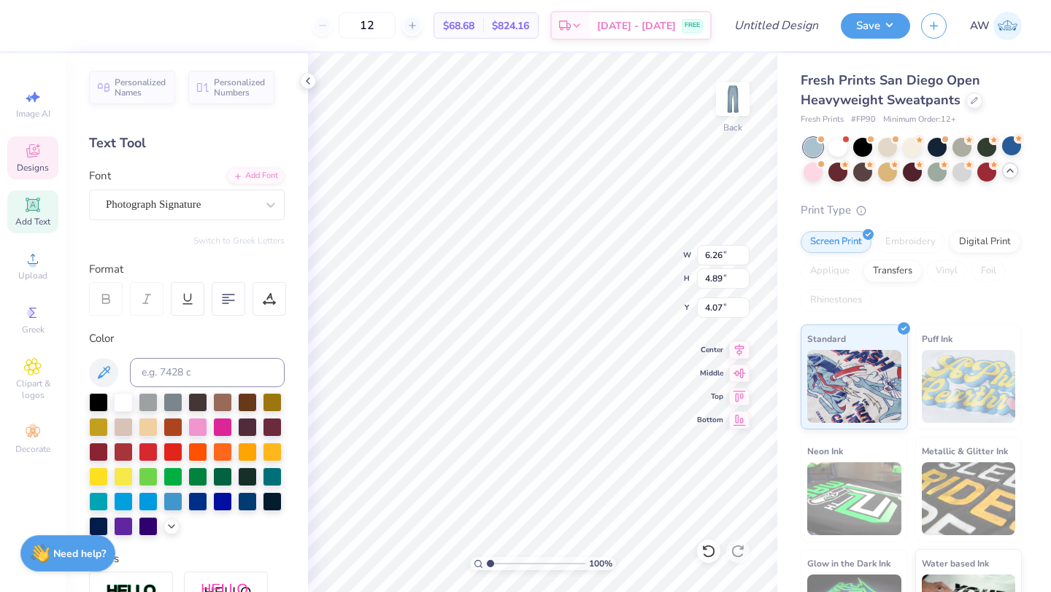
type input "4.61"
type input "7.29"
type input "7.14"
type input "25.98"
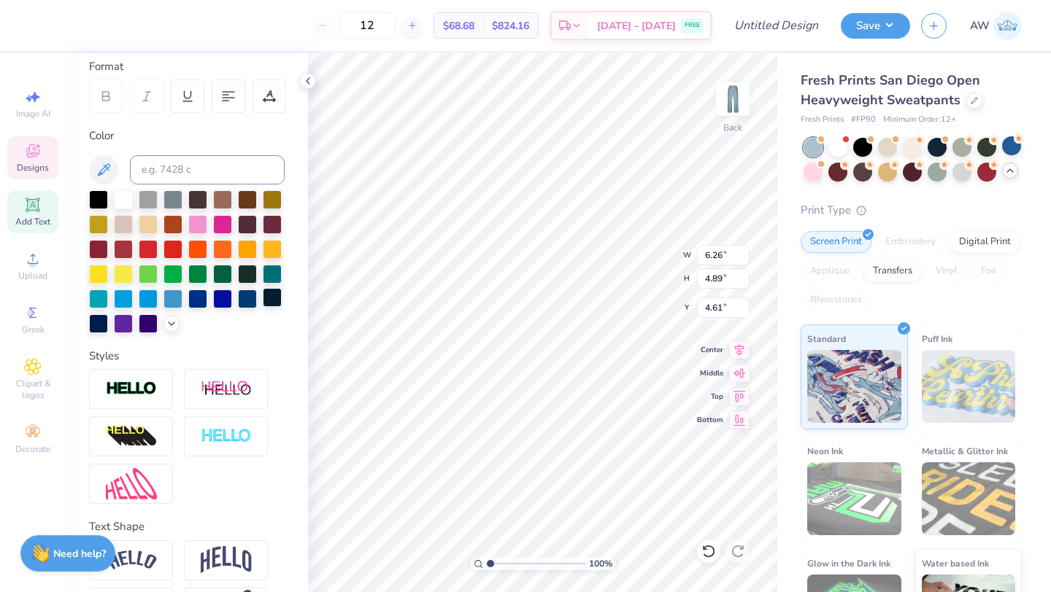
scroll to position [255, 0]
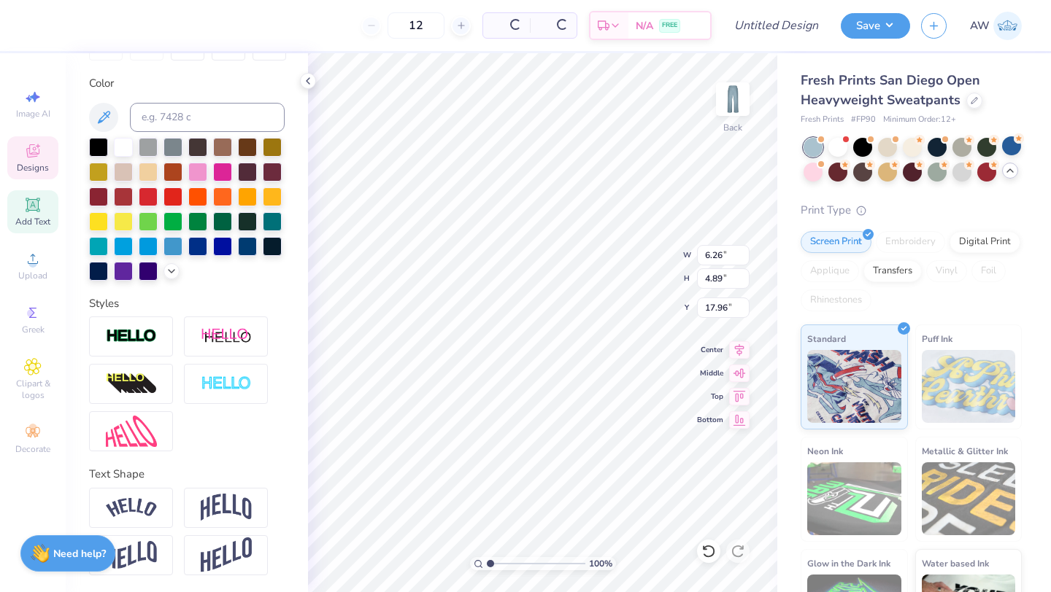
type input "17.96"
type input "3.78"
type input "3.82"
type input "2.69"
